Goal: Task Accomplishment & Management: Manage account settings

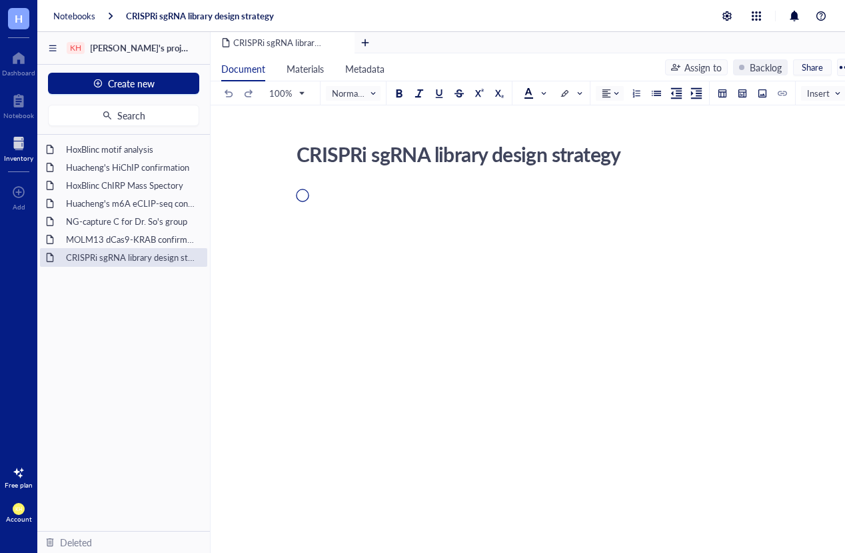
click at [17, 145] on div at bounding box center [18, 143] width 29 height 21
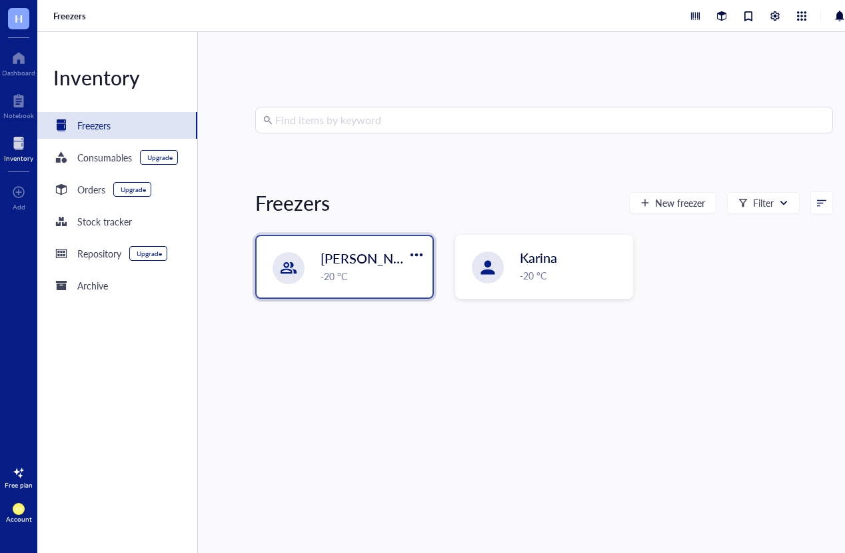
click at [368, 266] on span "[PERSON_NAME] Lab -20 #2" at bounding box center [408, 258] width 174 height 19
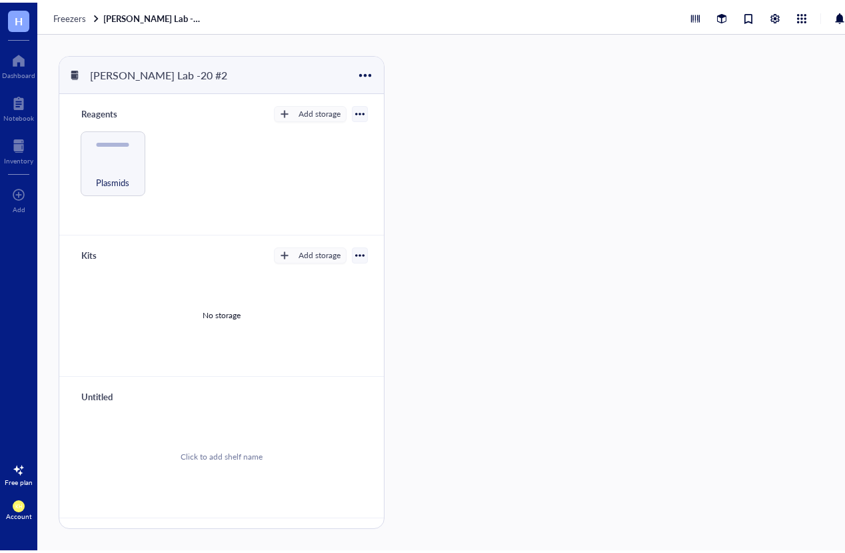
scroll to position [5, 0]
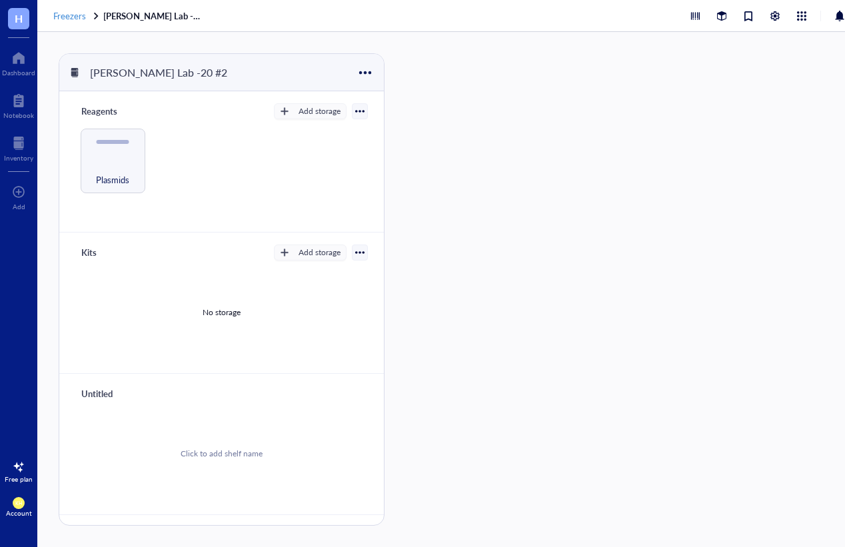
click at [75, 8] on div "Freezers [PERSON_NAME] Lab -20 #2" at bounding box center [464, 16] width 854 height 32
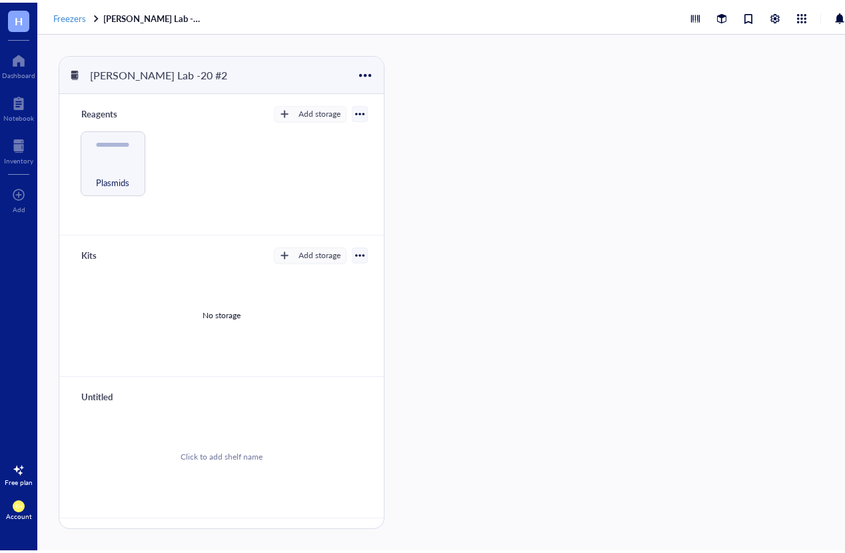
scroll to position [0, 0]
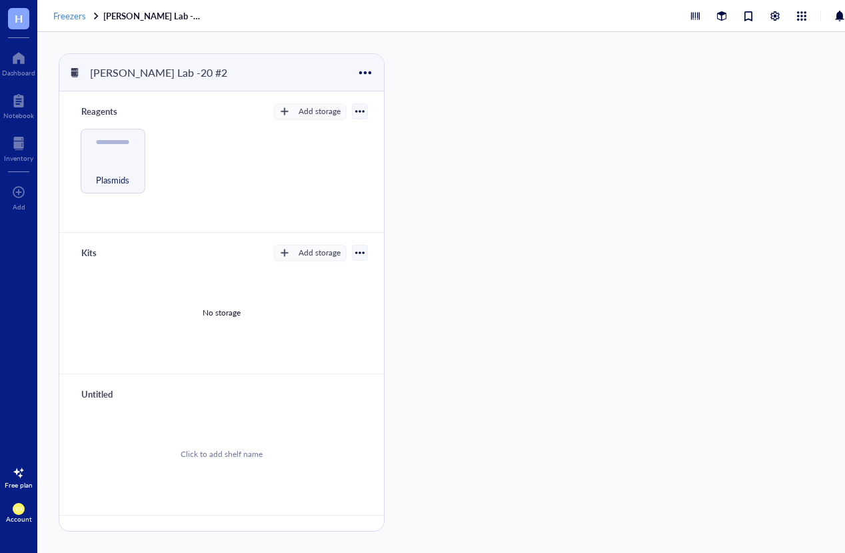
click at [75, 13] on span "Freezers" at bounding box center [69, 15] width 33 height 13
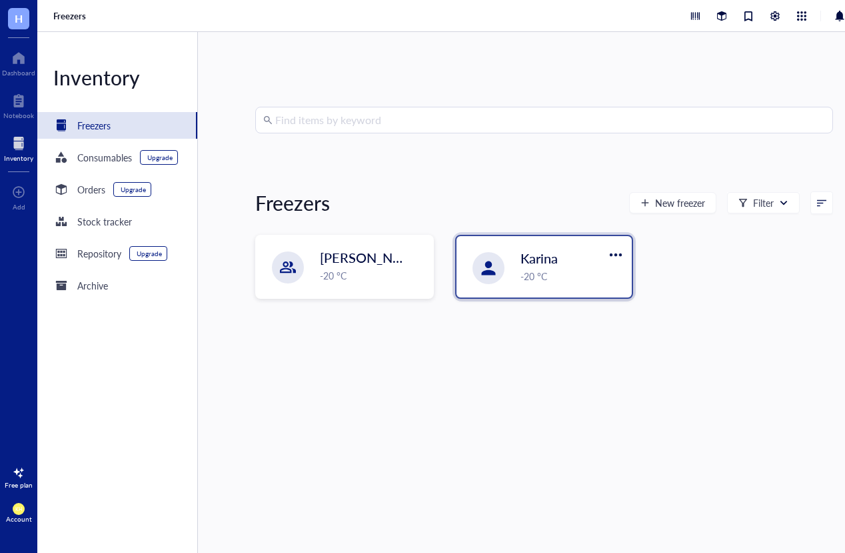
click at [559, 273] on div "-20 °C" at bounding box center [573, 276] width 104 height 15
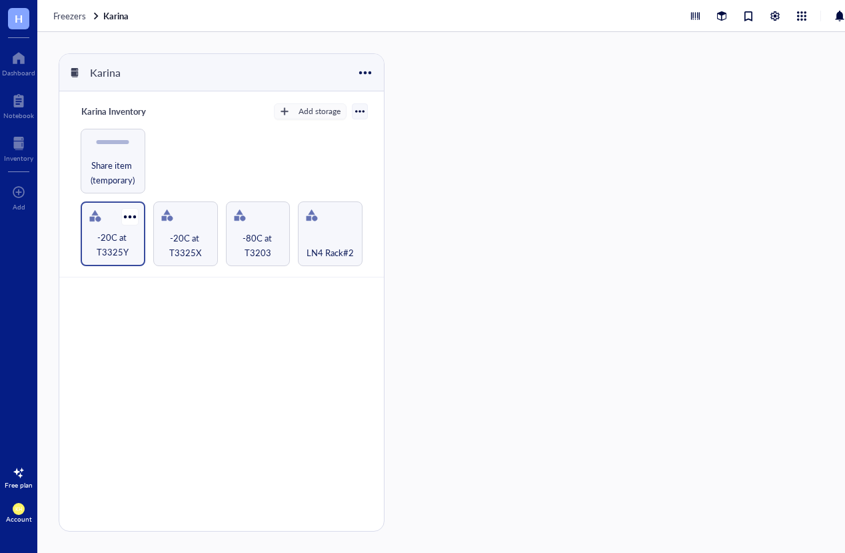
click at [120, 237] on span "-20C at T3325Y" at bounding box center [112, 244] width 51 height 29
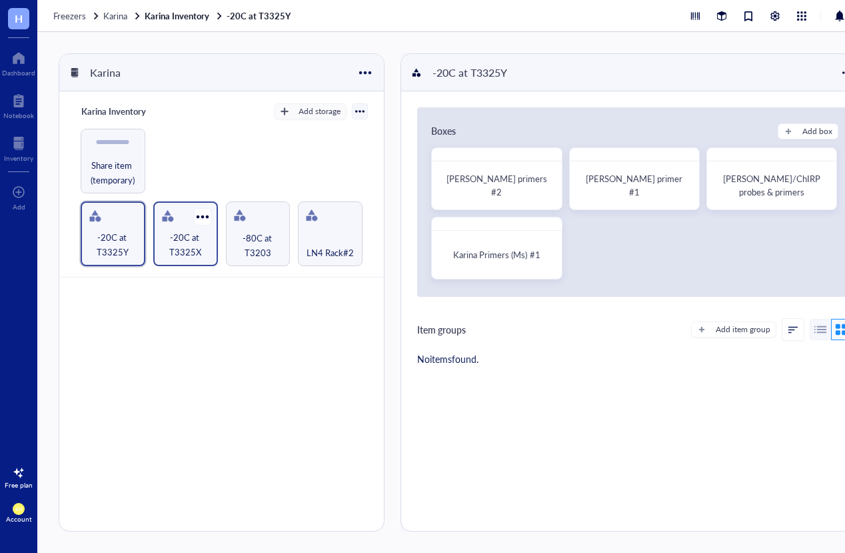
click at [189, 238] on span "-20C at T3325X" at bounding box center [185, 244] width 51 height 29
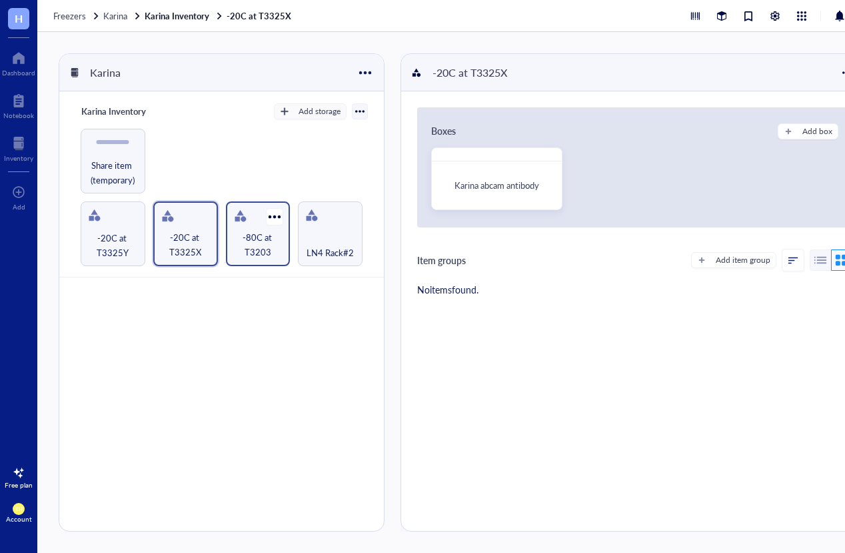
click at [250, 245] on span "-80C at T3203" at bounding box center [258, 244] width 51 height 29
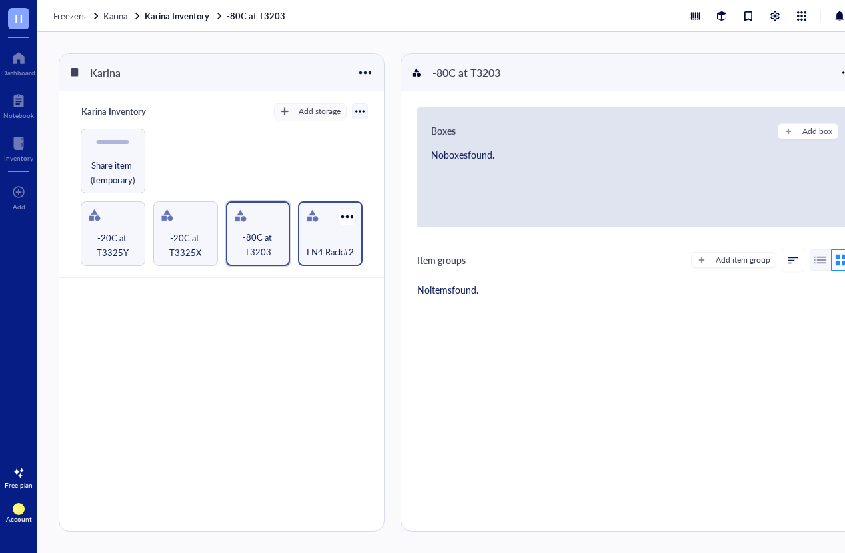
click at [327, 245] on span "LN4 Rack#2" at bounding box center [330, 252] width 47 height 15
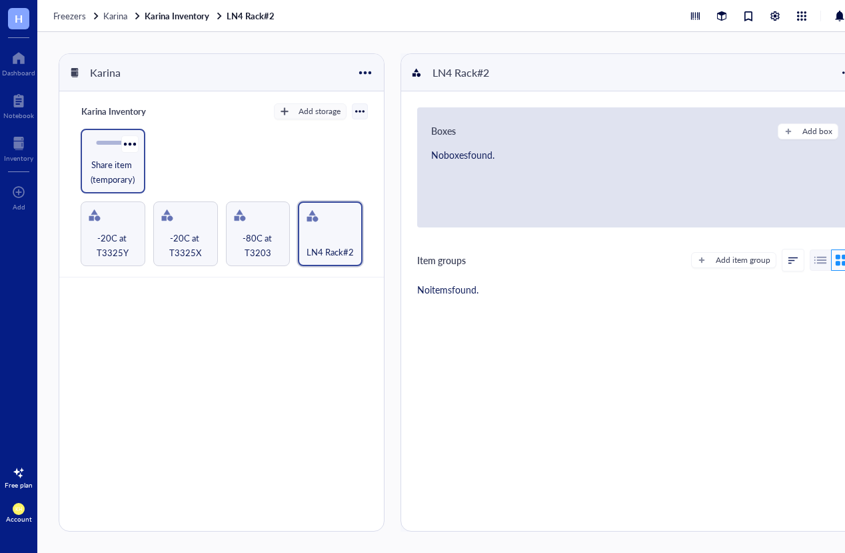
click at [120, 163] on span "Share item (temporary)" at bounding box center [112, 171] width 51 height 29
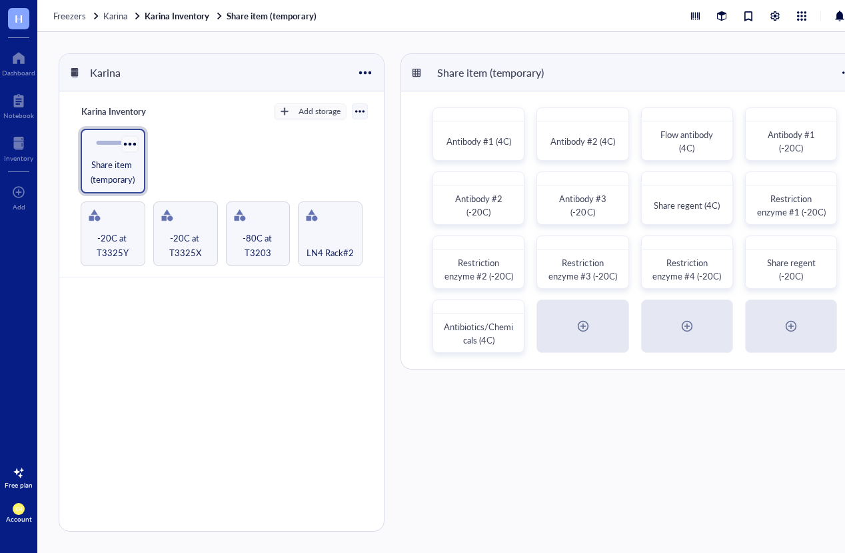
click at [133, 143] on div at bounding box center [129, 143] width 19 height 19
click at [166, 169] on div "Move to" at bounding box center [162, 167] width 32 height 12
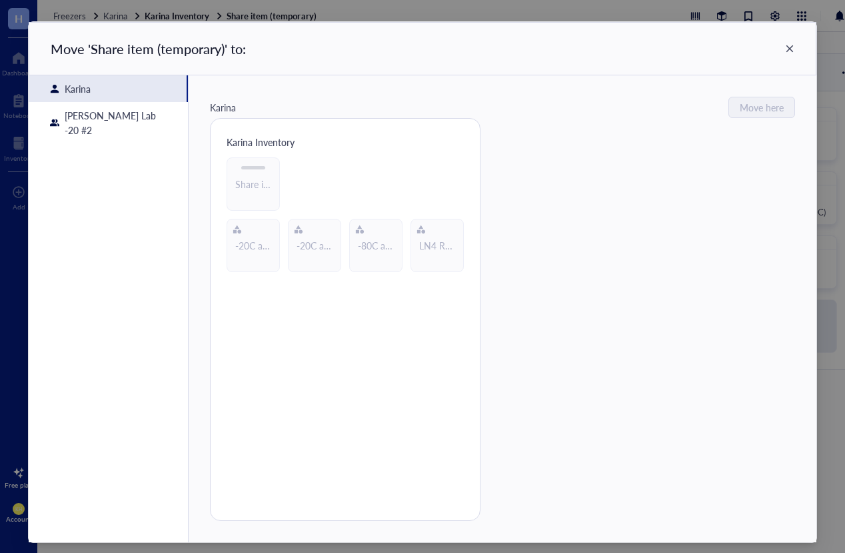
click at [119, 119] on div "[PERSON_NAME] Lab -20 #2" at bounding box center [116, 122] width 102 height 29
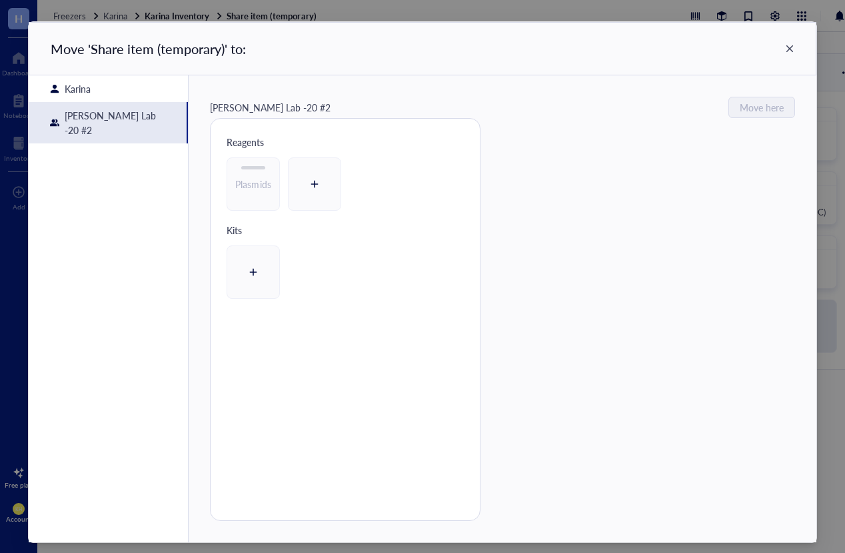
click at [311, 183] on icon at bounding box center [315, 184] width 13 height 13
click at [311, 201] on div "Share item (temporary)" at bounding box center [314, 183] width 53 height 53
click at [319, 183] on span "Share item (temporary)" at bounding box center [344, 183] width 95 height 13
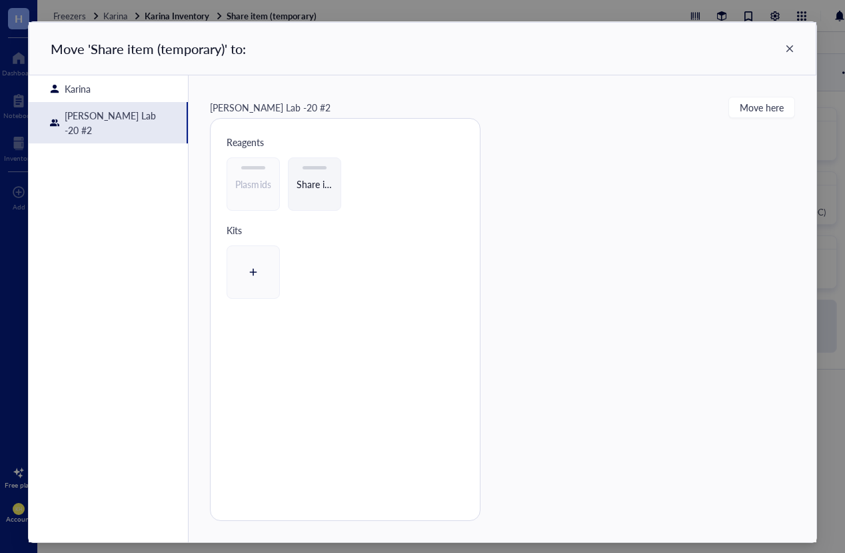
click at [409, 205] on div "Plasmids Share item (temporary)" at bounding box center [345, 189] width 269 height 65
click at [115, 91] on div "Karina" at bounding box center [108, 88] width 159 height 27
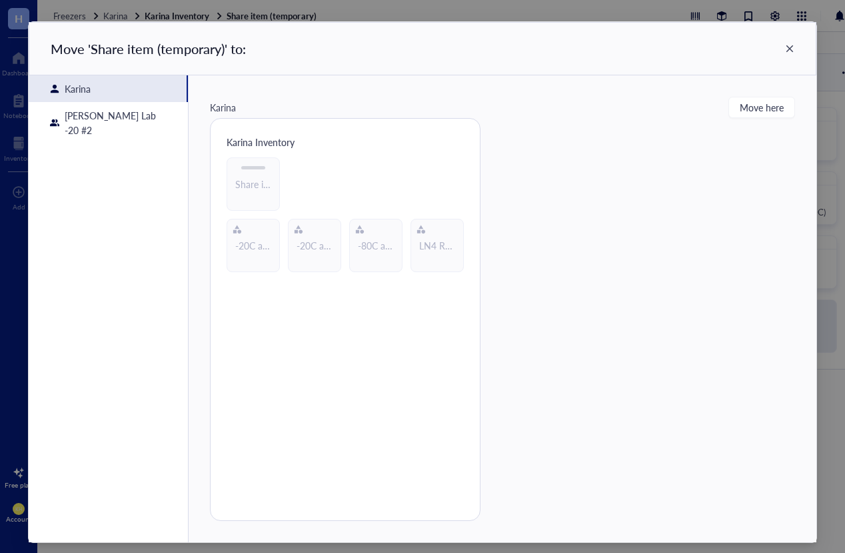
click at [115, 91] on div "Karina" at bounding box center [108, 88] width 159 height 27
click at [122, 115] on div "[PERSON_NAME] Lab -20 #2" at bounding box center [116, 122] width 102 height 29
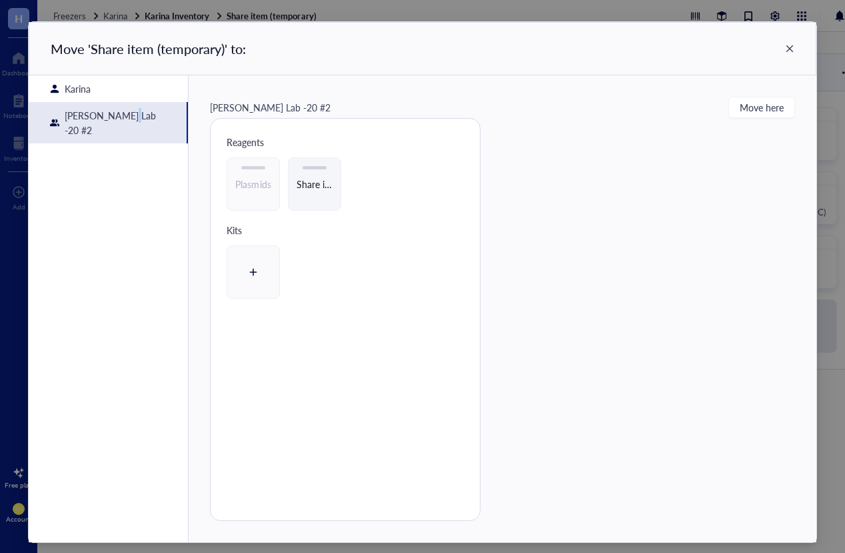
click at [122, 115] on div "[PERSON_NAME] Lab -20 #2" at bounding box center [116, 122] width 102 height 29
click at [308, 186] on span "Share item (temporary)" at bounding box center [344, 183] width 95 height 13
click at [454, 169] on div "Plasmids Share item (temporary)" at bounding box center [345, 189] width 269 height 65
click at [782, 53] on div "Move ' Share item (temporary) ' to:" at bounding box center [423, 48] width 788 height 53
drag, startPoint x: 762, startPoint y: 112, endPoint x: 744, endPoint y: 105, distance: 19.2
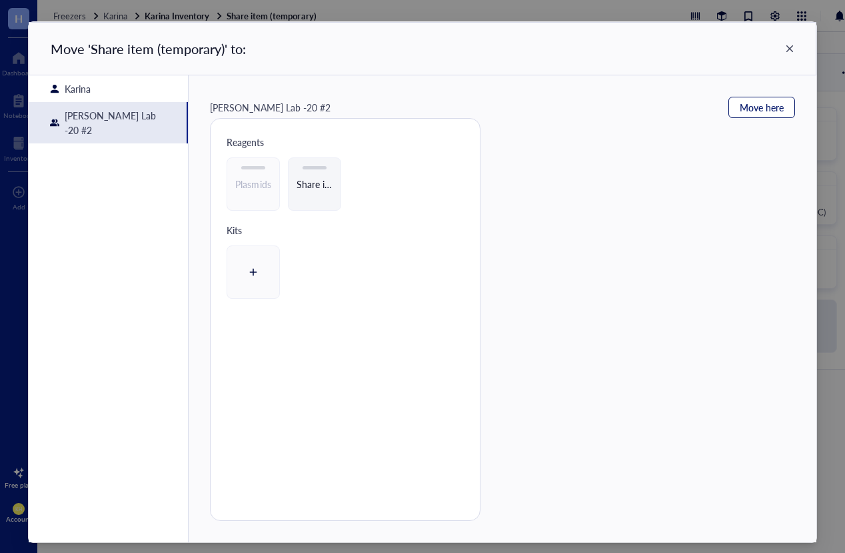
click at [761, 113] on span "Move here" at bounding box center [762, 107] width 44 height 16
click at [786, 46] on icon at bounding box center [789, 48] width 9 height 9
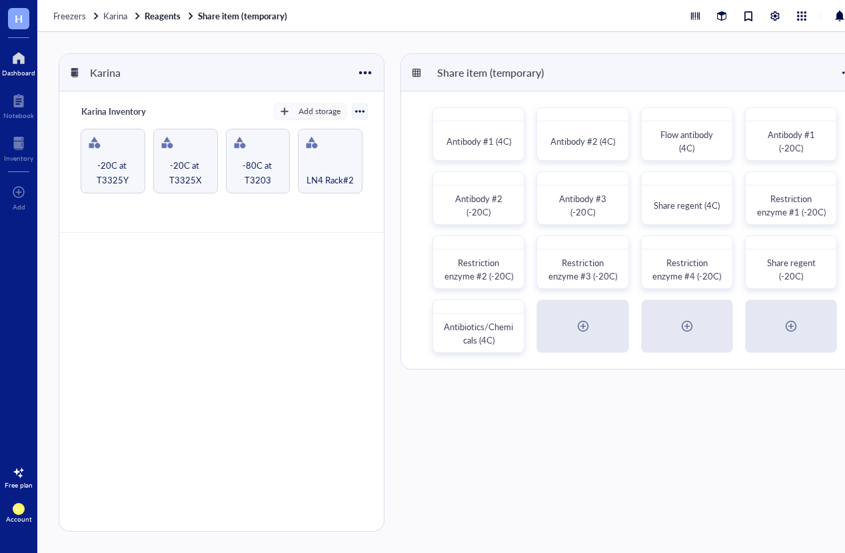
click at [11, 64] on div at bounding box center [18, 57] width 33 height 21
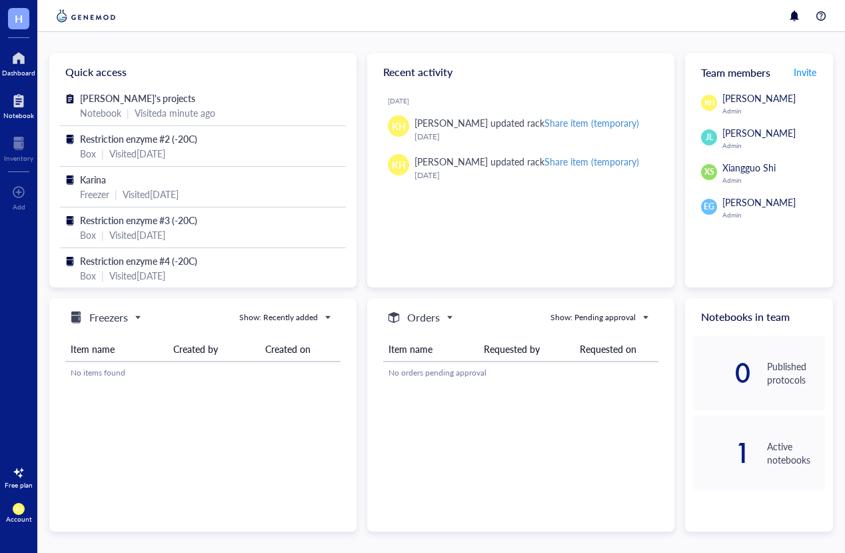
click at [20, 107] on div at bounding box center [18, 100] width 31 height 21
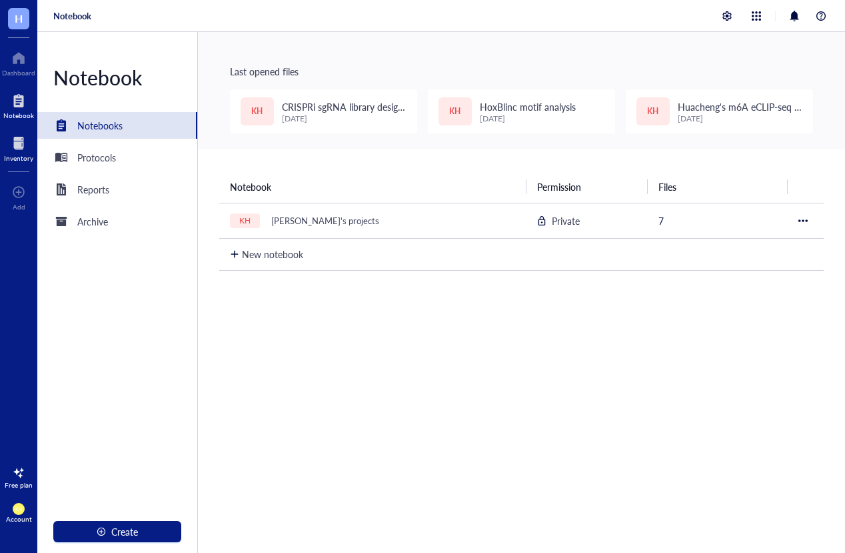
click at [27, 151] on div at bounding box center [18, 143] width 29 height 21
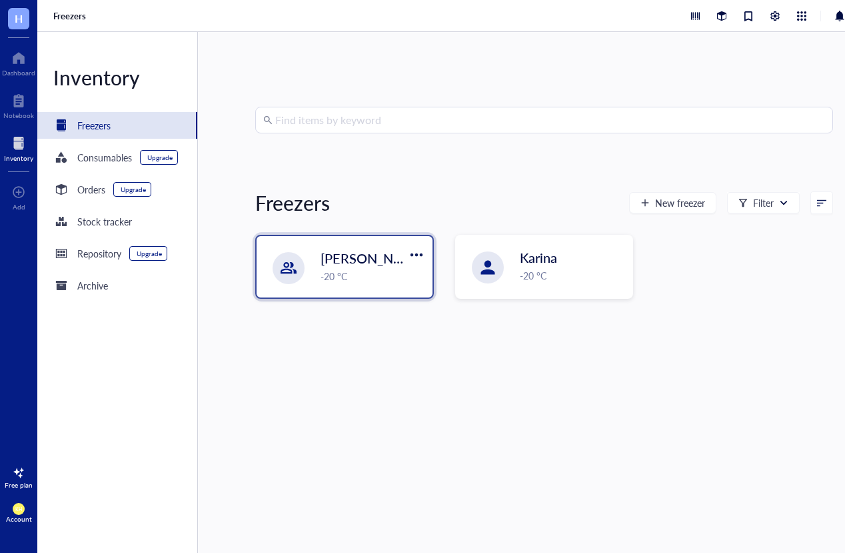
click at [358, 270] on div "-20 °C" at bounding box center [373, 276] width 104 height 15
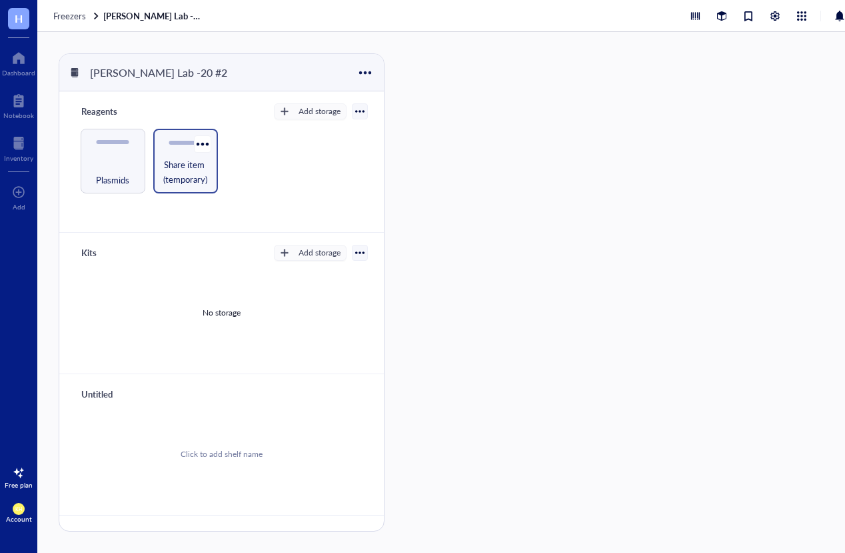
click at [196, 168] on span "Share item (temporary)" at bounding box center [185, 171] width 51 height 29
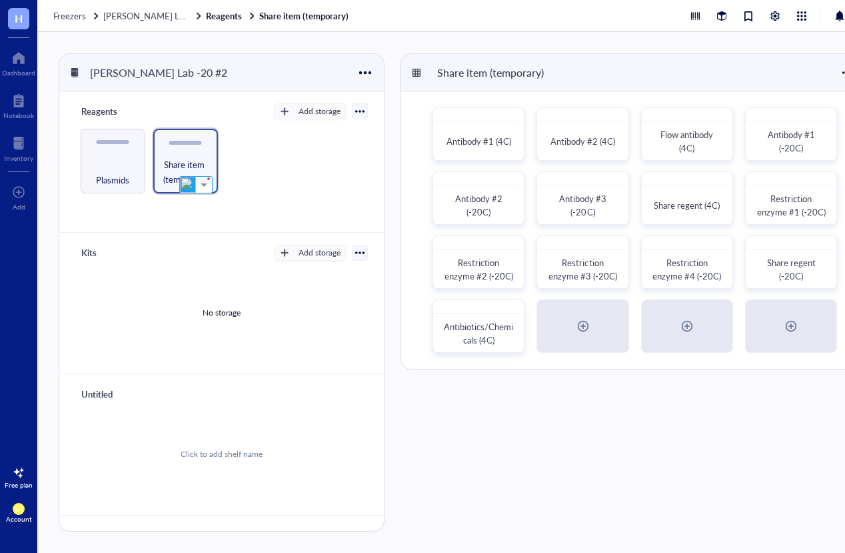
click at [640, 425] on div "Share item (temporary) Antibody #1 (4C) Antibody #2 (4C) Flow antibody (4C) Ant…" at bounding box center [635, 292] width 469 height 478
click at [487, 273] on span "Restriction enzyme #2 (-20C)" at bounding box center [482, 276] width 51 height 39
